Goal: Navigation & Orientation: Find specific page/section

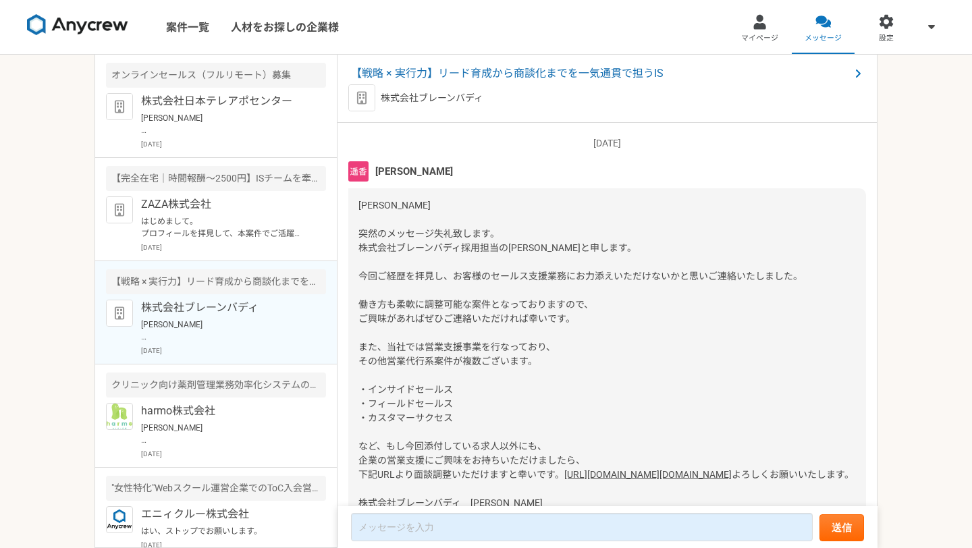
scroll to position [126, 0]
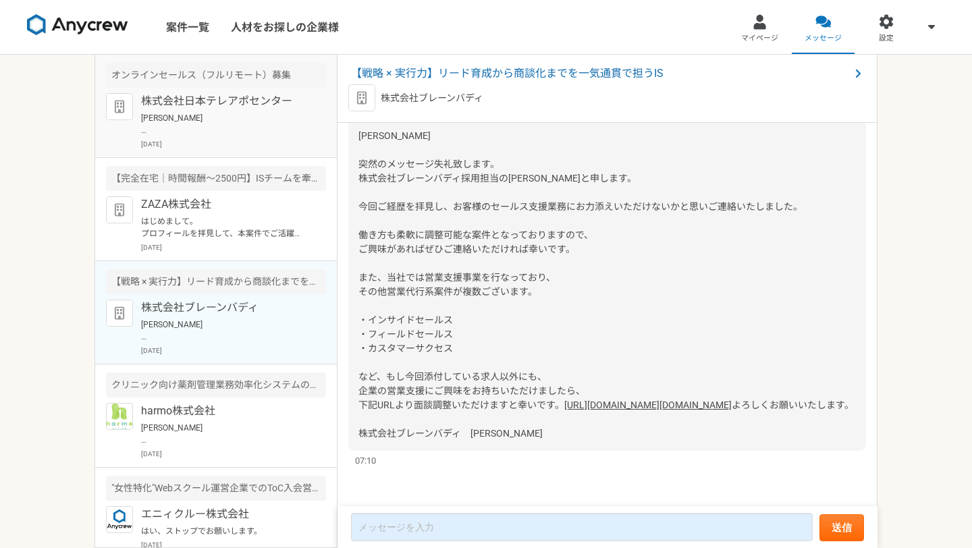
click at [234, 147] on p "[DATE]" at bounding box center [233, 144] width 185 height 10
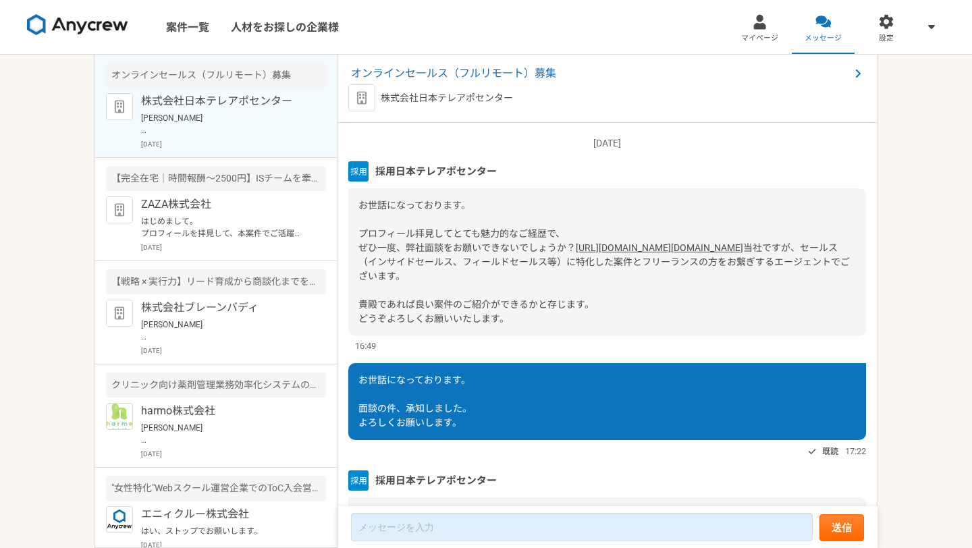
scroll to position [180, 0]
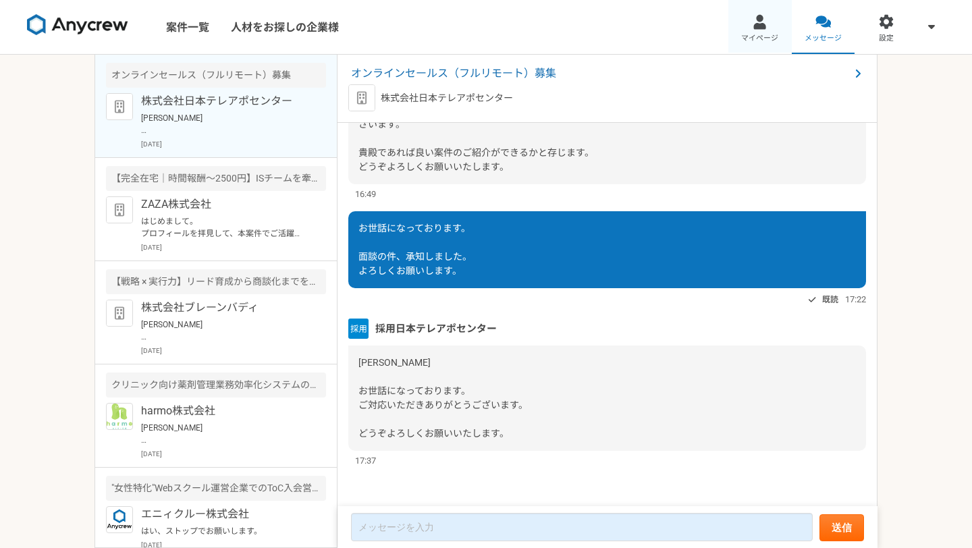
click at [765, 26] on div at bounding box center [760, 22] width 16 height 16
